Goal: Transaction & Acquisition: Purchase product/service

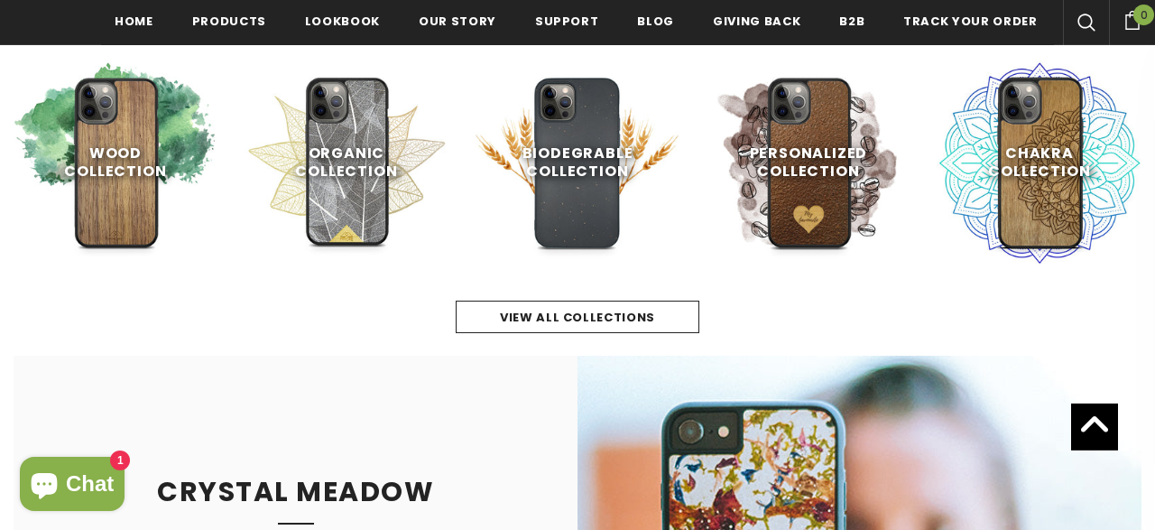
scroll to position [844, 0]
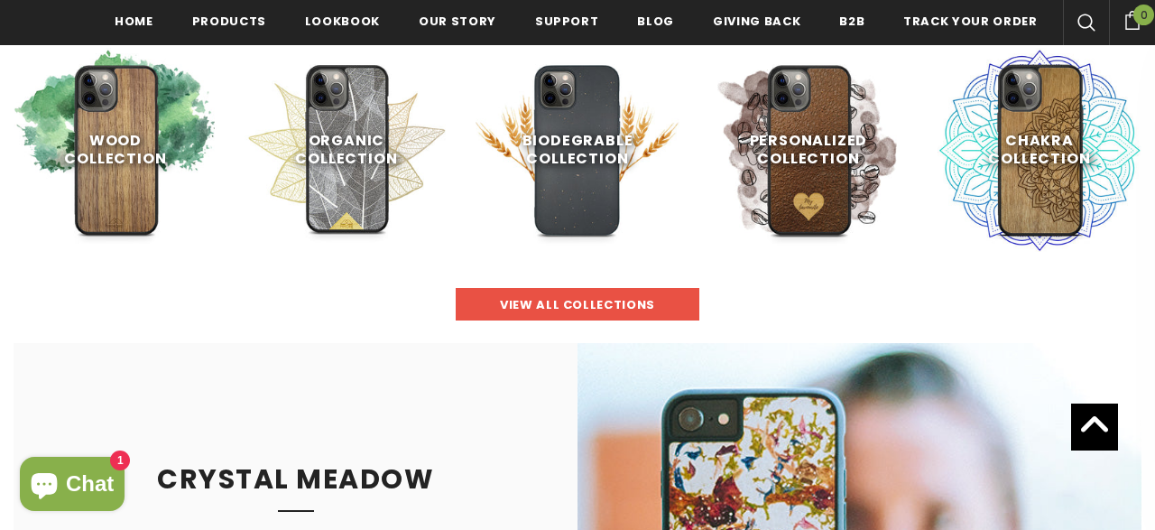
click at [522, 308] on span "view all collections" at bounding box center [577, 304] width 155 height 17
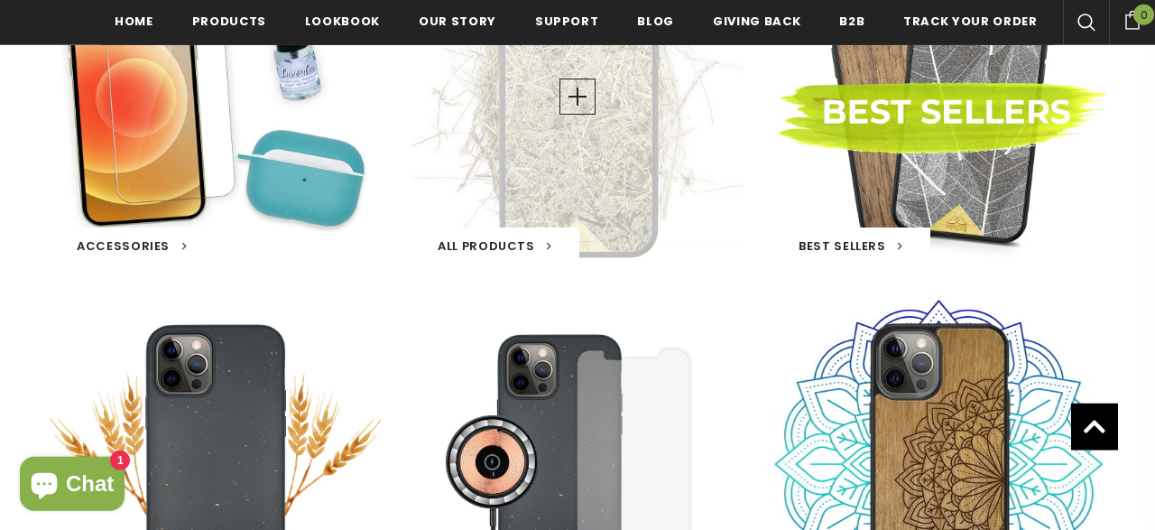
scroll to position [286, 0]
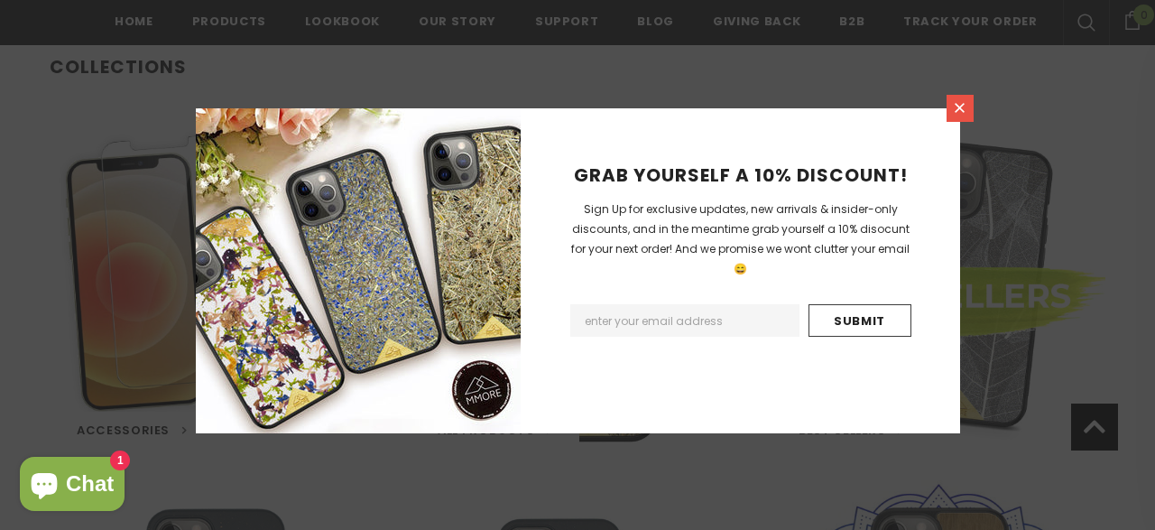
click at [968, 113] on link at bounding box center [959, 108] width 27 height 27
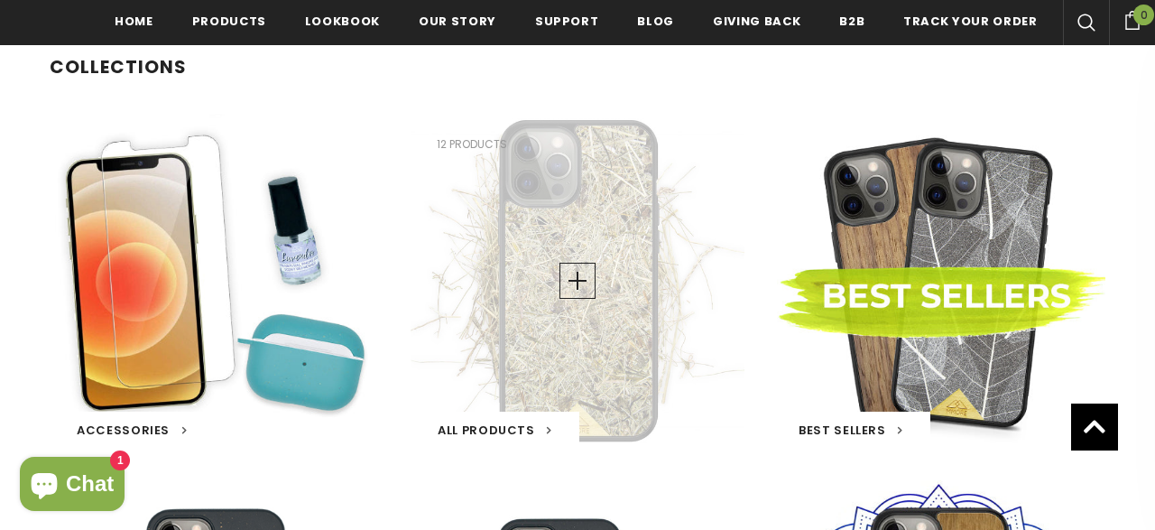
click at [529, 430] on span "All Products" at bounding box center [486, 429] width 97 height 17
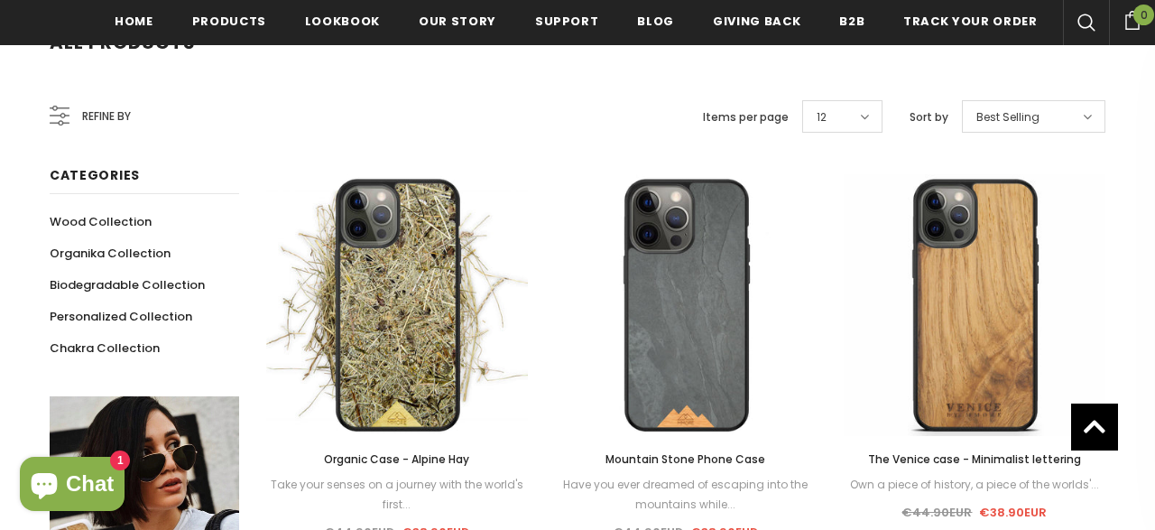
scroll to position [217, 0]
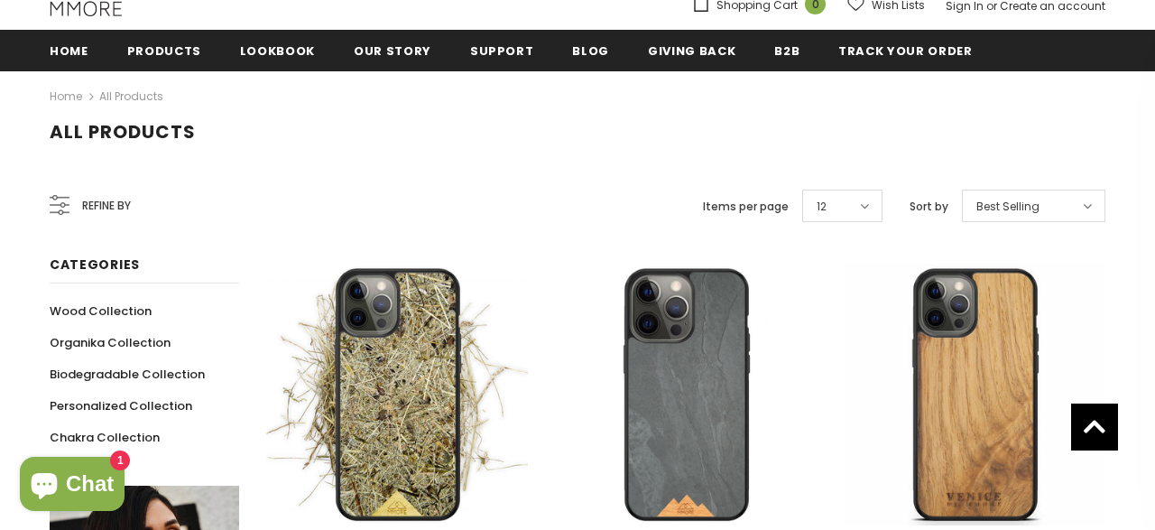
click at [105, 199] on span "Refine by" at bounding box center [106, 206] width 49 height 20
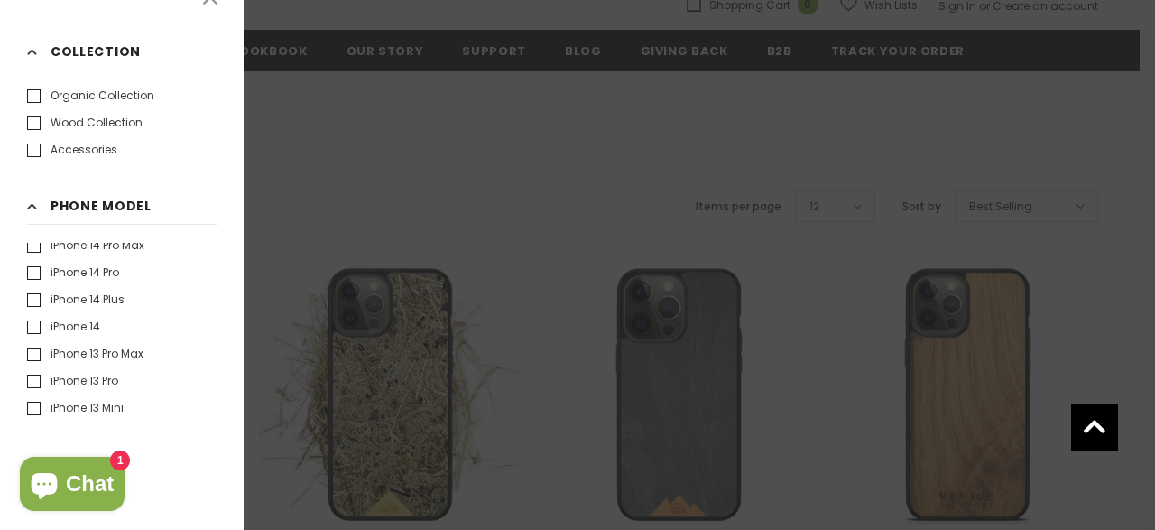
scroll to position [27, 0]
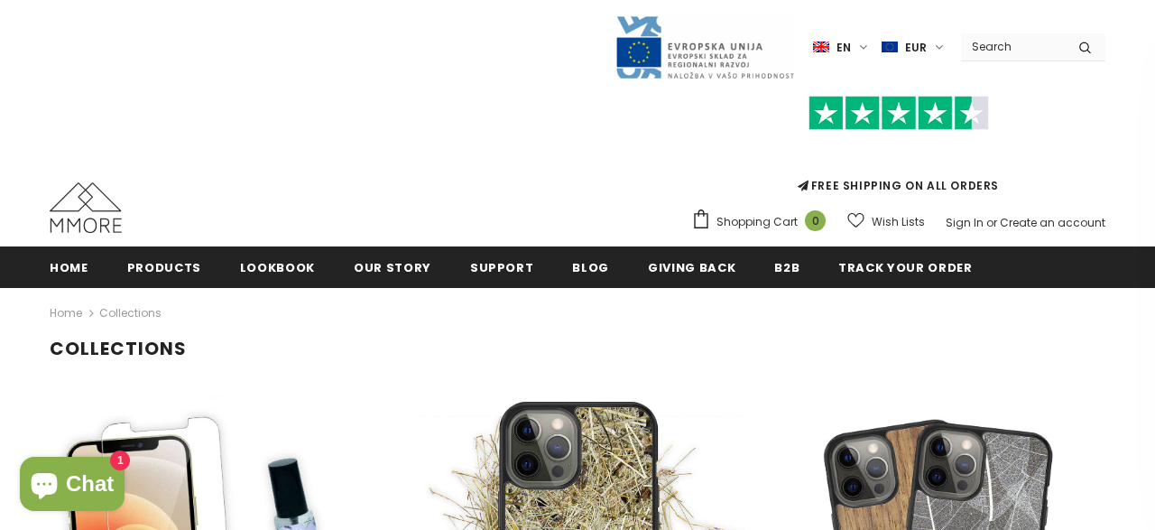
click at [1014, 38] on input "Search Site" at bounding box center [1013, 46] width 104 height 26
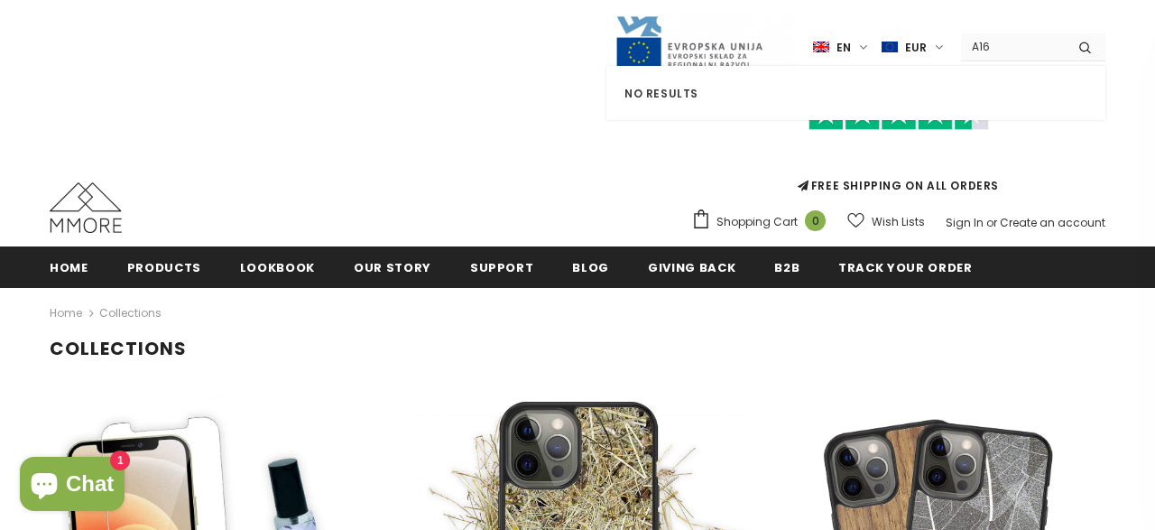
click at [980, 47] on input "A16" at bounding box center [1013, 46] width 104 height 26
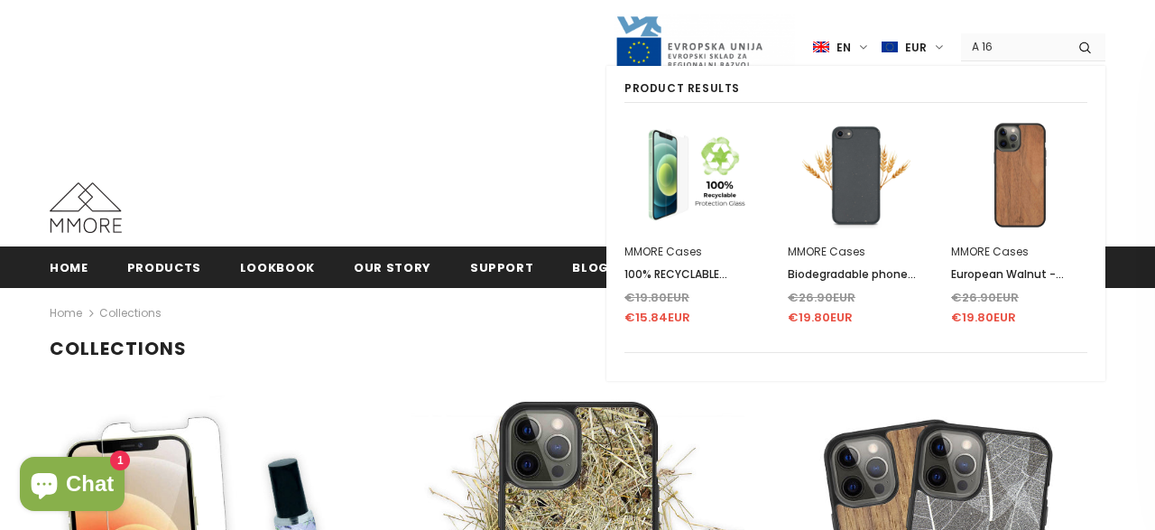
type input "A 16"
click at [1084, 42] on icon "submit" at bounding box center [1084, 47] width 11 height 11
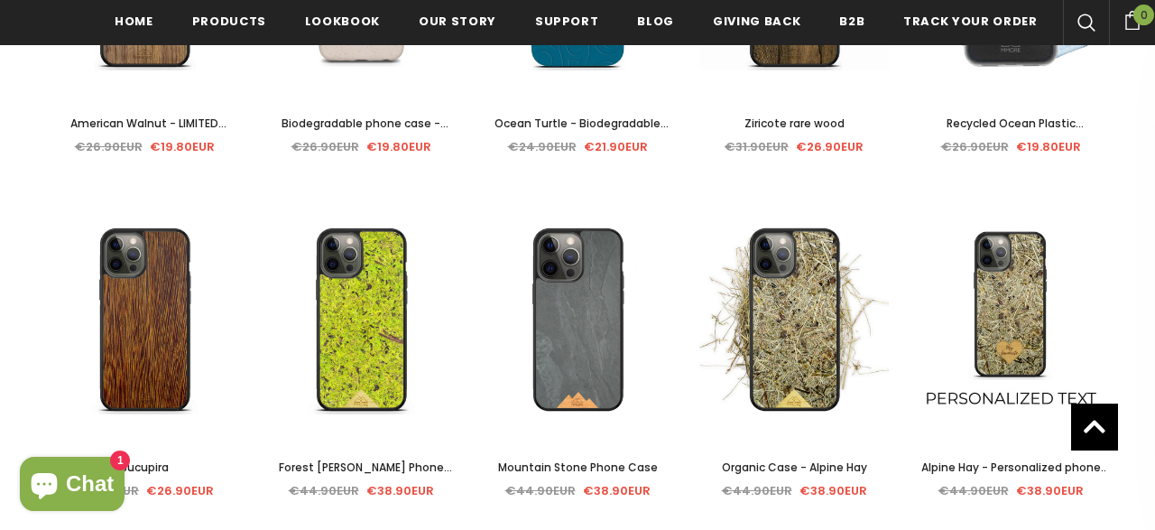
scroll to position [1032, 0]
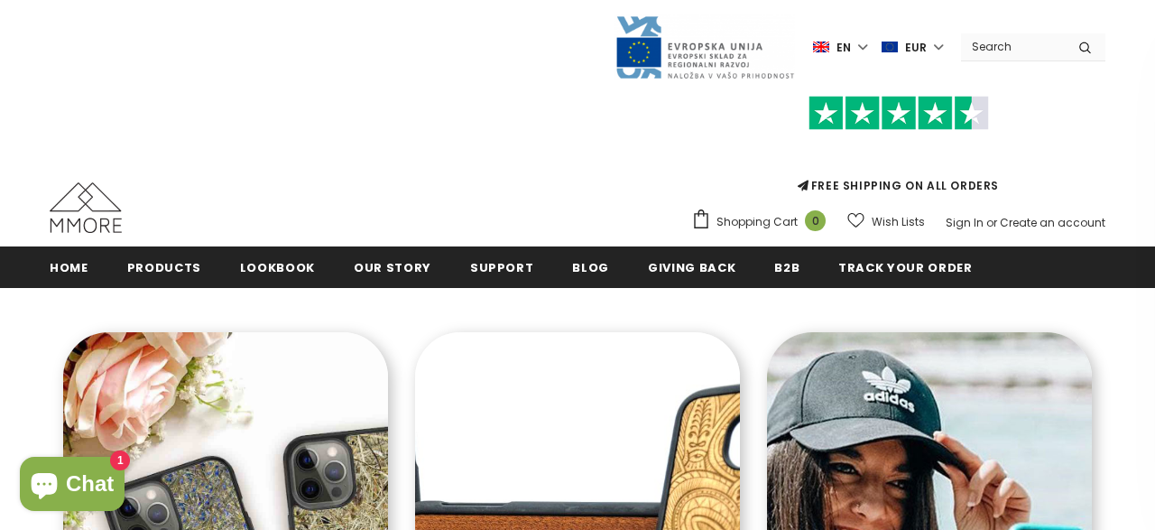
scroll to position [122, 0]
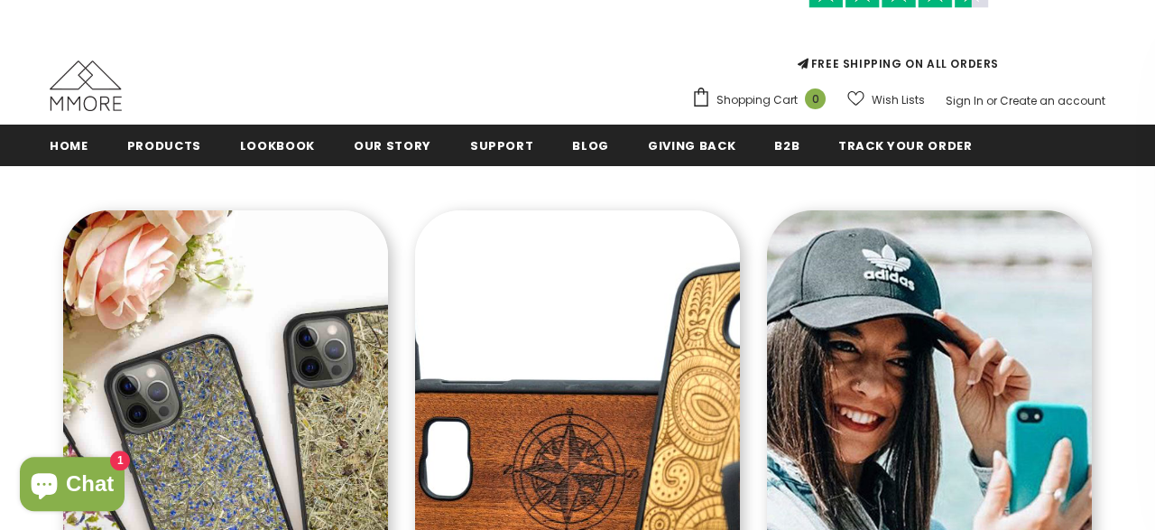
drag, startPoint x: 0, startPoint y: 0, endPoint x: 355, endPoint y: 60, distance: 359.7
click at [355, 60] on div "FREE SHIPPING ON ALL ORDERS Shopping Cart 0 Close Your bag 0 items Your cart is…" at bounding box center [578, 37] width 1056 height 157
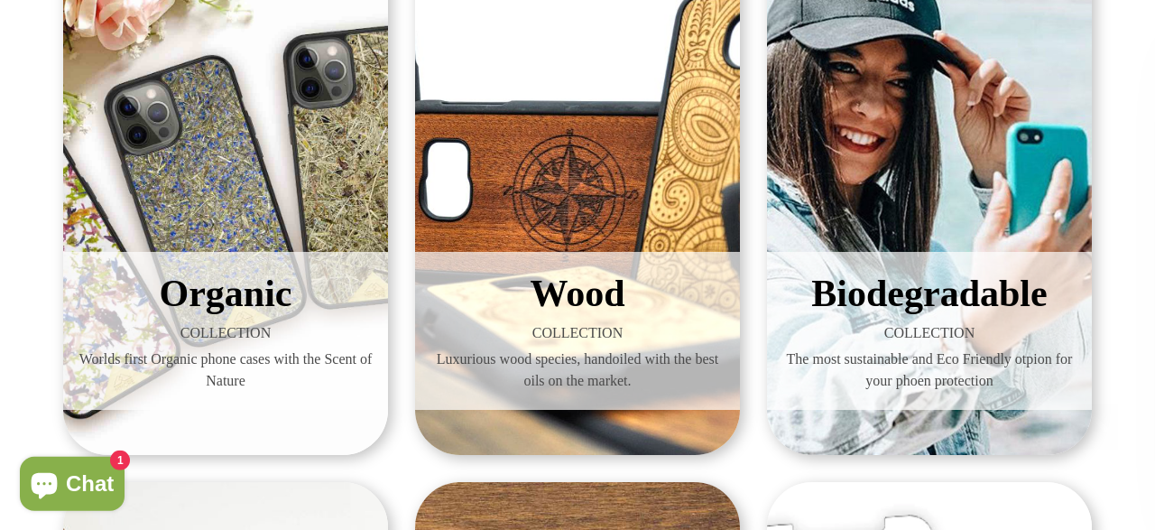
scroll to position [408, 0]
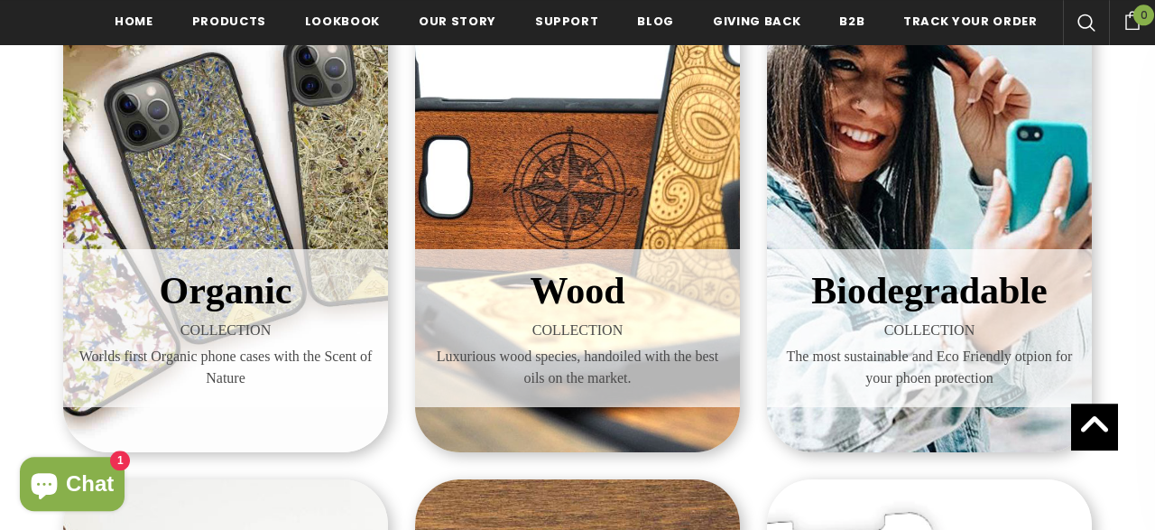
click at [216, 299] on span "Organic" at bounding box center [226, 290] width 133 height 41
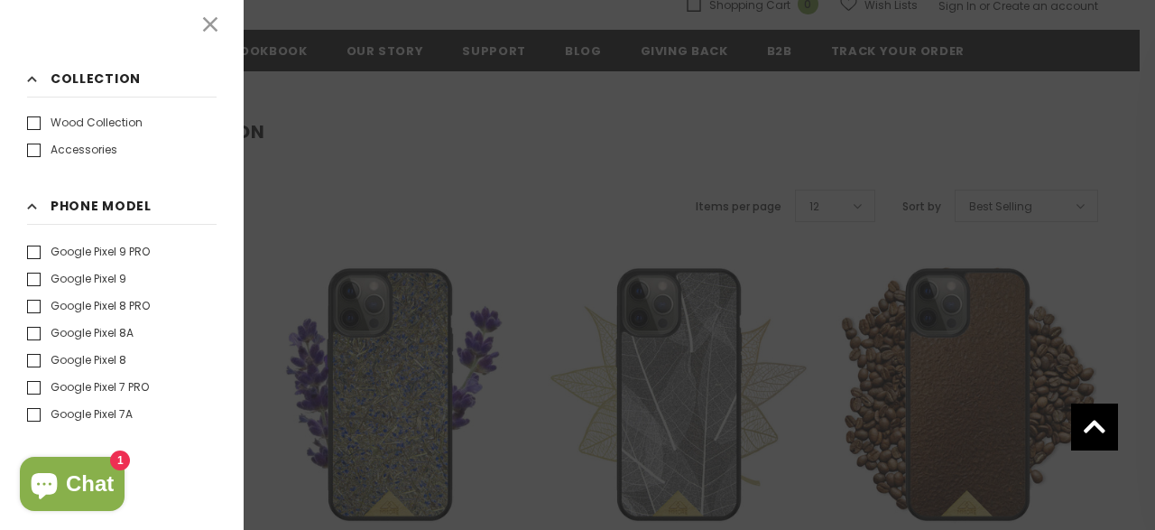
scroll to position [2255, 0]
